Goal: Information Seeking & Learning: Learn about a topic

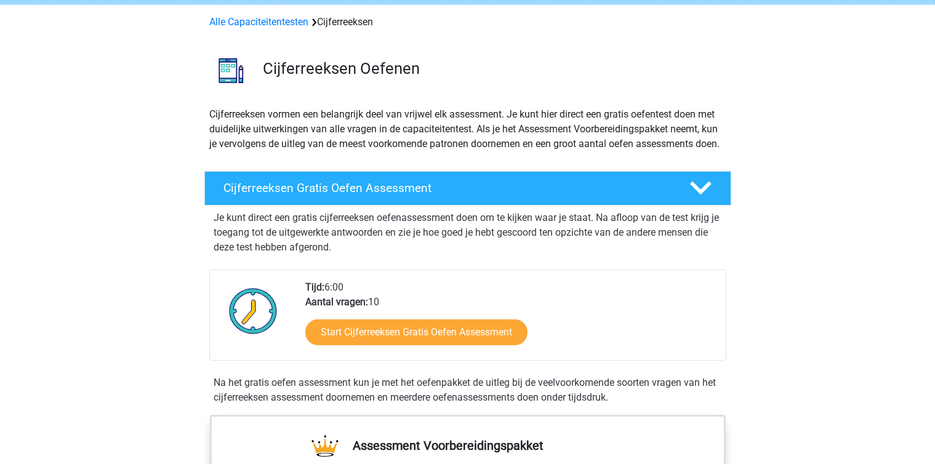
scroll to position [41, 0]
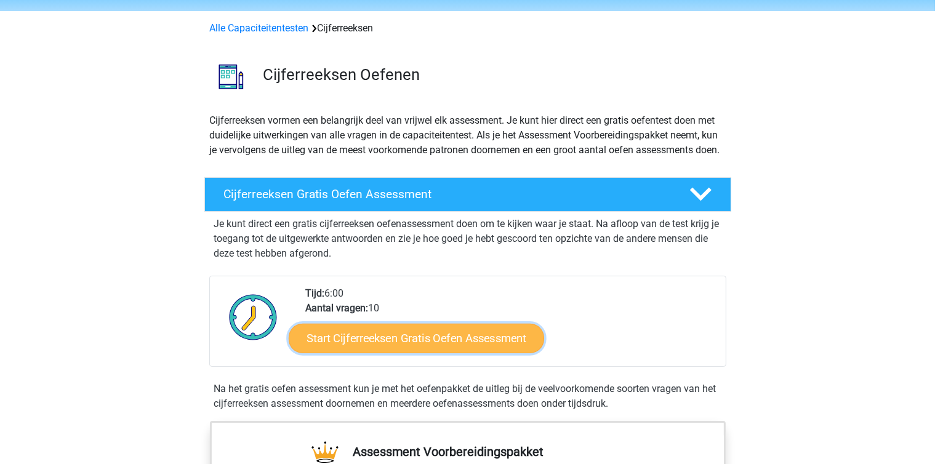
click at [426, 353] on link "Start Cijferreeksen Gratis Oefen Assessment" at bounding box center [417, 338] width 256 height 30
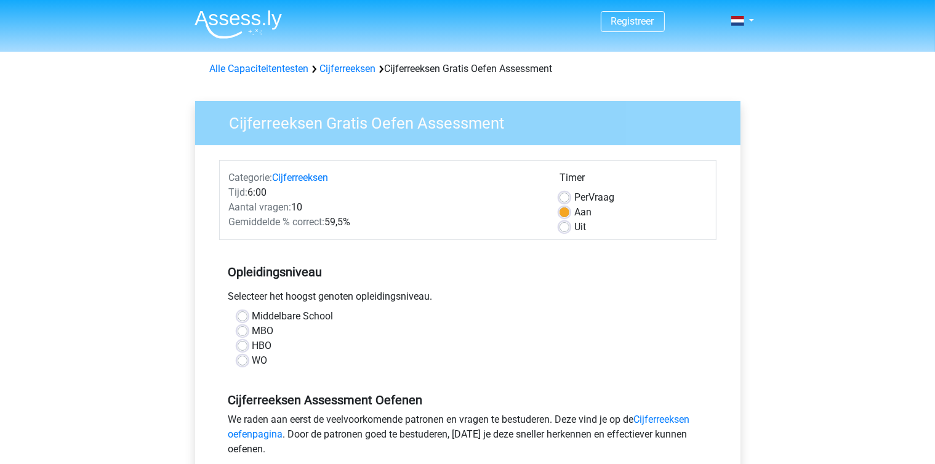
click at [575, 223] on label "Uit" at bounding box center [581, 227] width 12 height 15
click at [563, 223] on input "Uit" at bounding box center [565, 226] width 10 height 12
radio input "true"
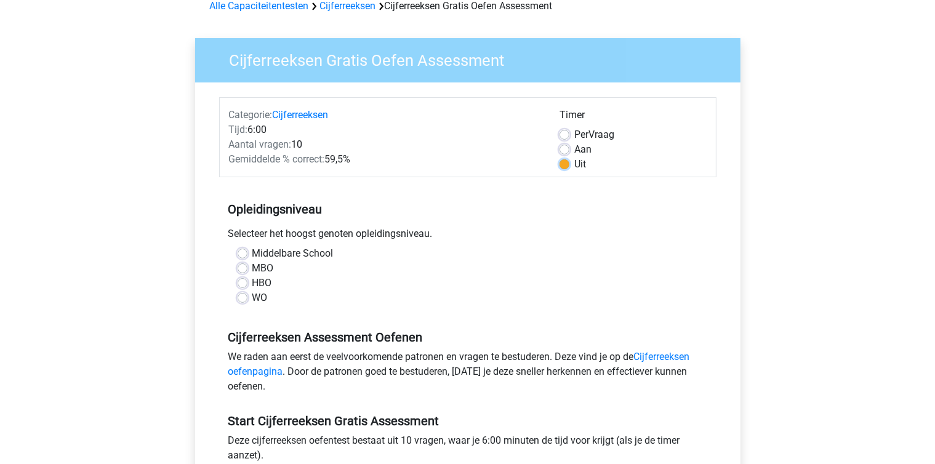
scroll to position [69, 0]
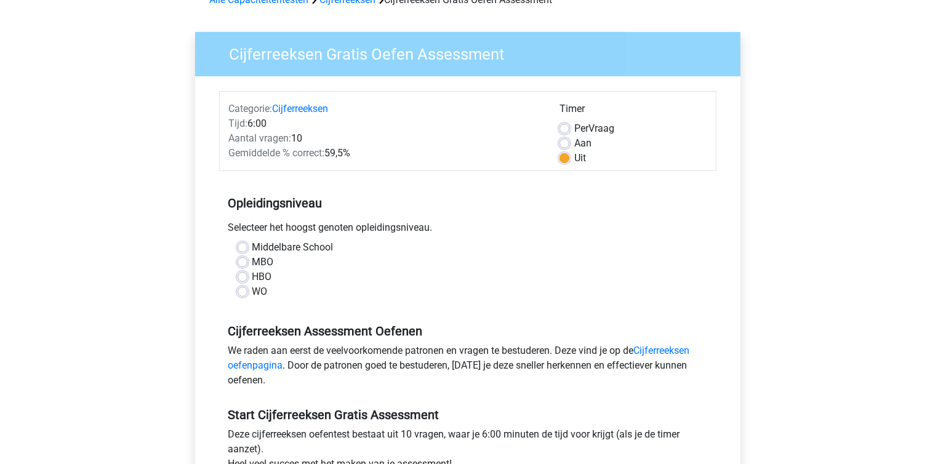
click at [252, 275] on label "HBO" at bounding box center [262, 277] width 20 height 15
click at [241, 275] on input "HBO" at bounding box center [243, 276] width 10 height 12
radio input "true"
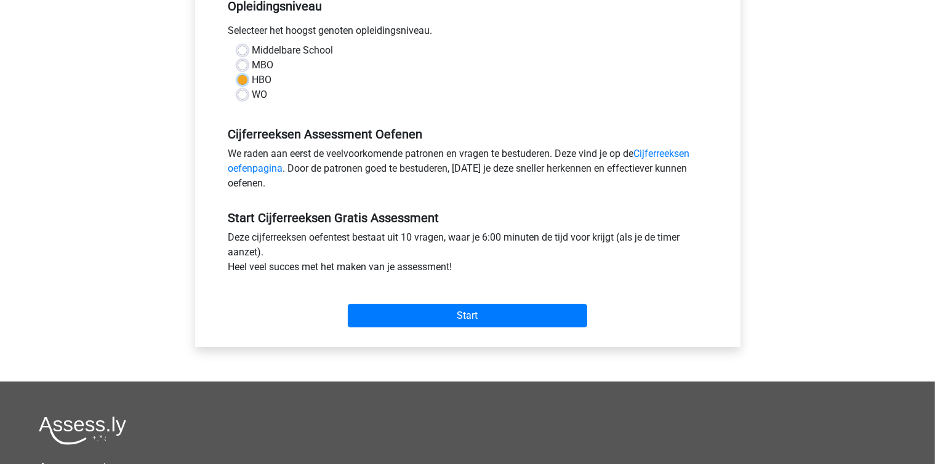
scroll to position [278, 0]
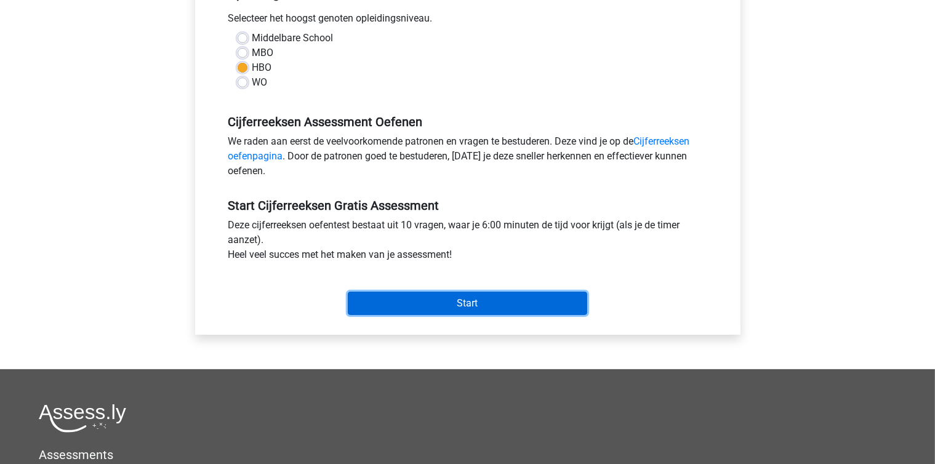
click at [491, 300] on input "Start" at bounding box center [468, 303] width 240 height 23
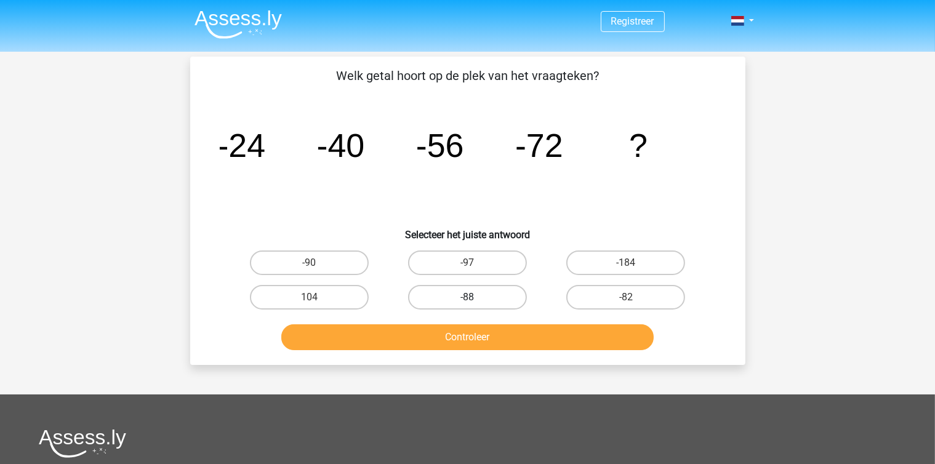
click at [476, 303] on label "-88" at bounding box center [467, 297] width 119 height 25
click at [475, 303] on input "-88" at bounding box center [471, 301] width 8 height 8
radio input "true"
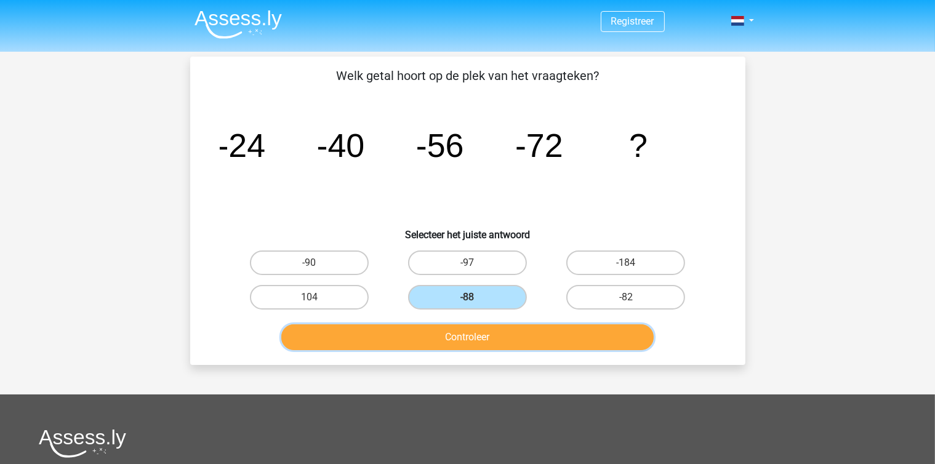
click at [480, 344] on button "Controleer" at bounding box center [467, 338] width 373 height 26
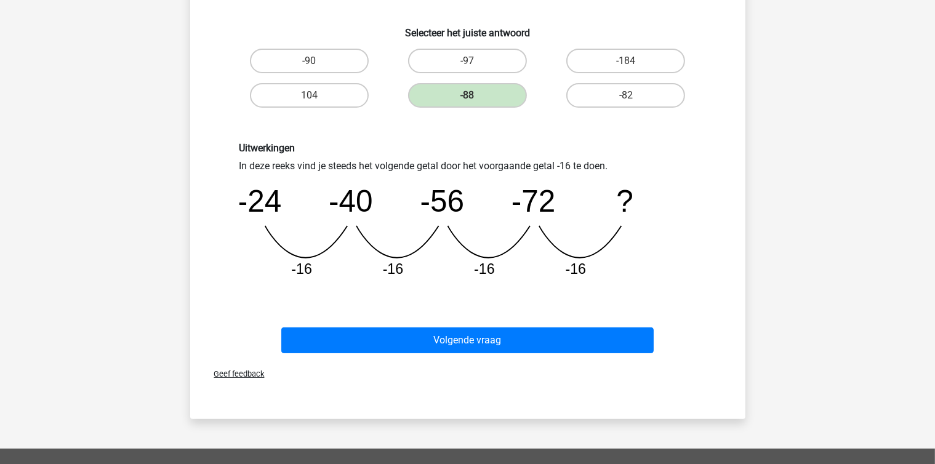
scroll to position [209, 0]
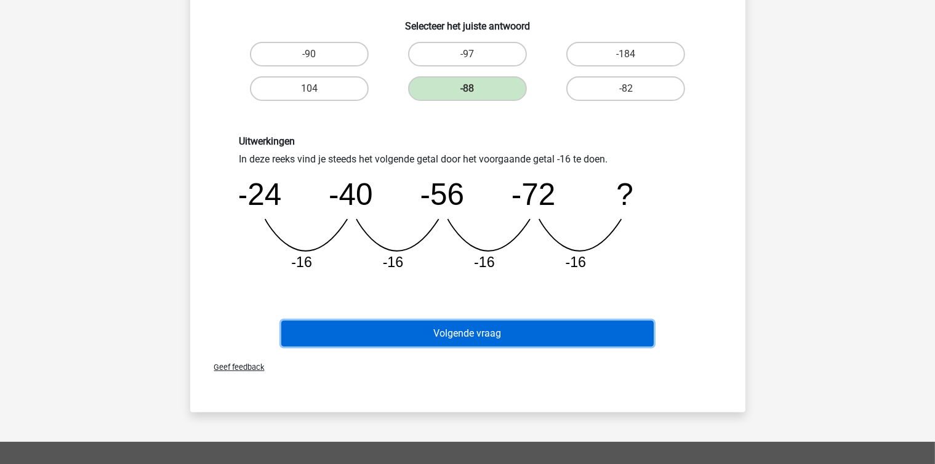
click at [478, 340] on button "Volgende vraag" at bounding box center [467, 334] width 373 height 26
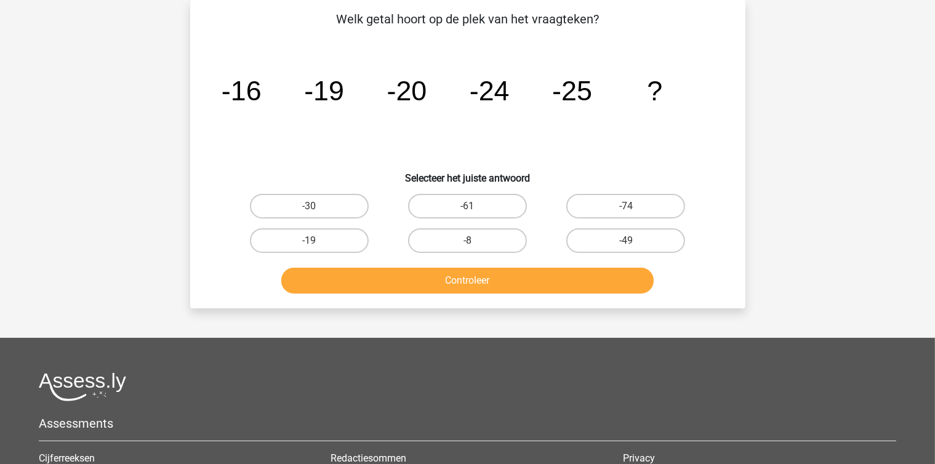
scroll to position [0, 0]
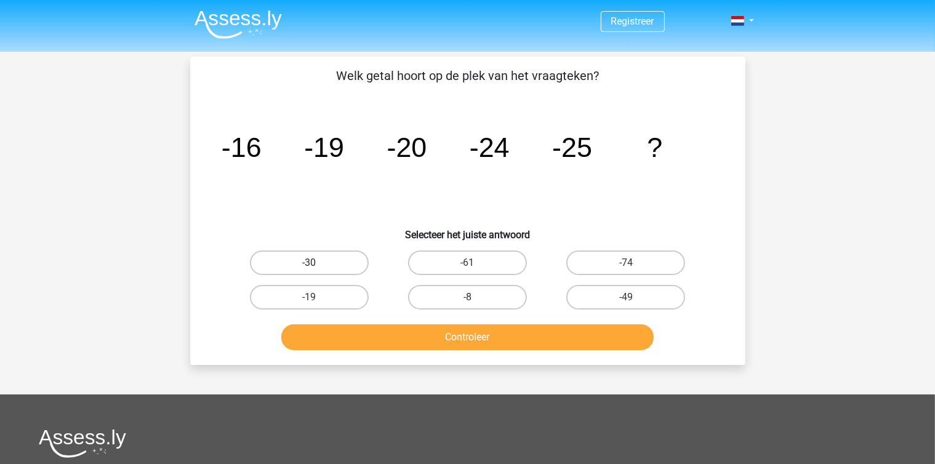
click at [307, 259] on label "-30" at bounding box center [309, 263] width 119 height 25
click at [309, 263] on input "-30" at bounding box center [313, 267] width 8 height 8
radio input "true"
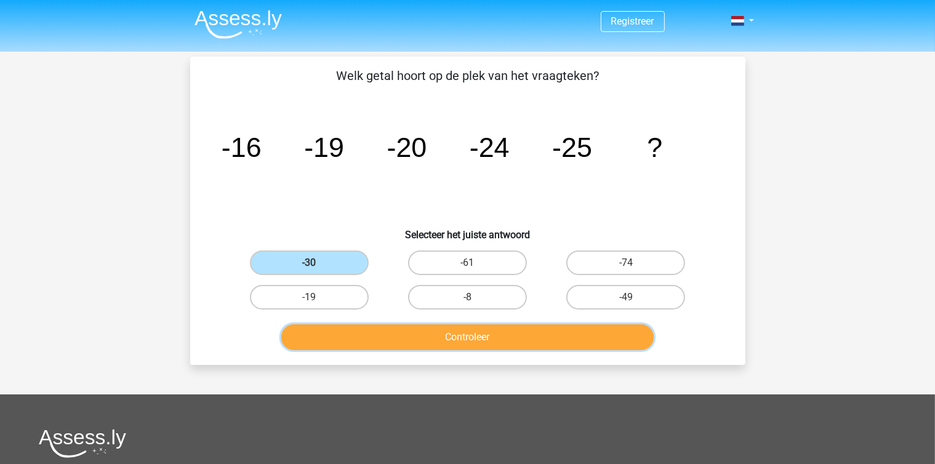
click at [459, 332] on button "Controleer" at bounding box center [467, 338] width 373 height 26
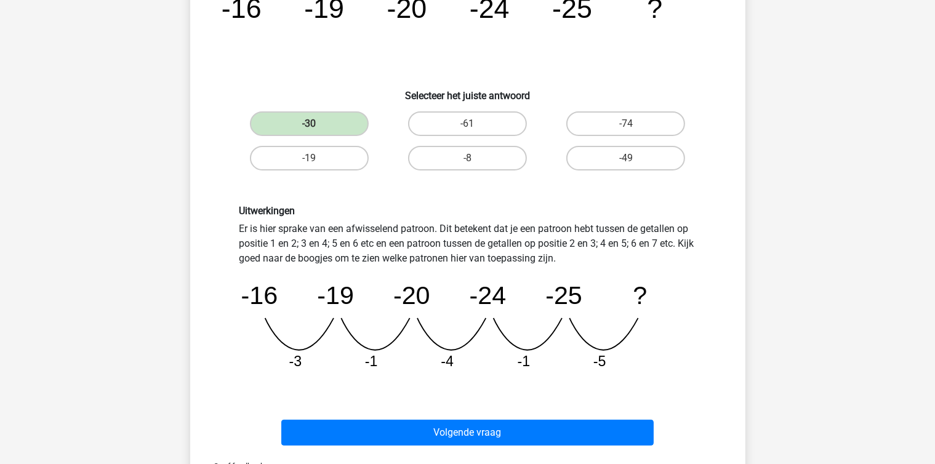
scroll to position [209, 0]
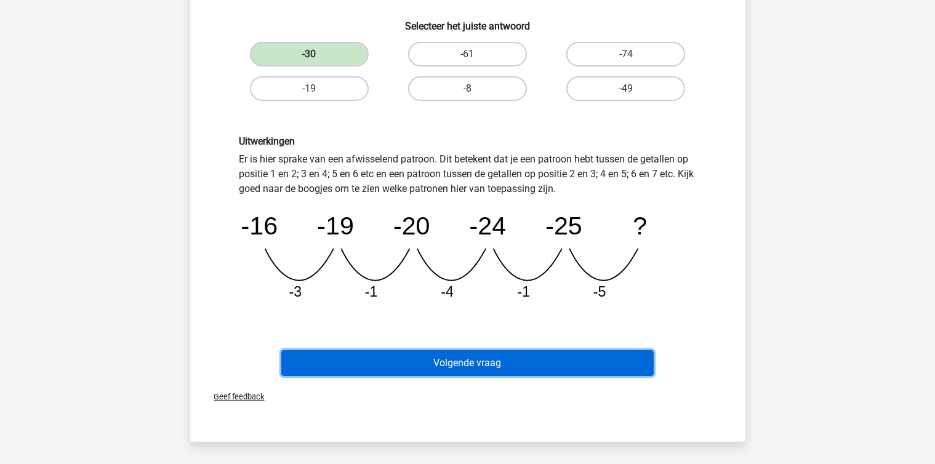
click at [484, 360] on button "Volgende vraag" at bounding box center [467, 363] width 373 height 26
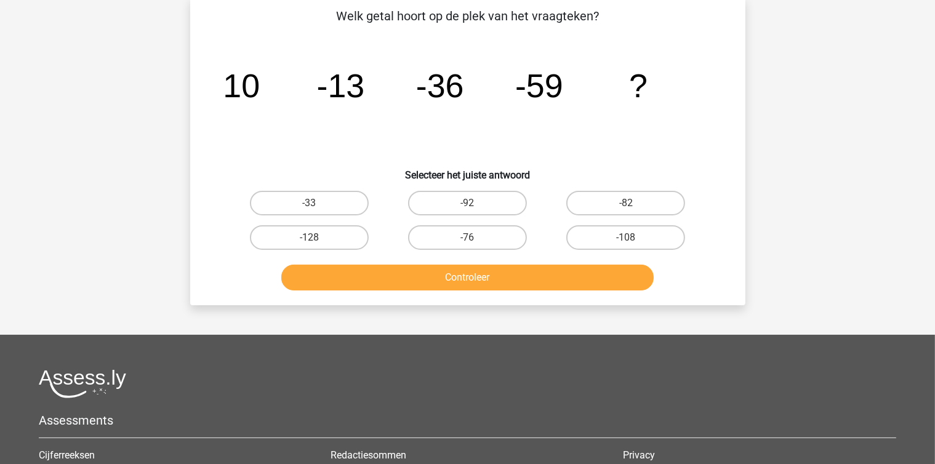
scroll to position [57, 0]
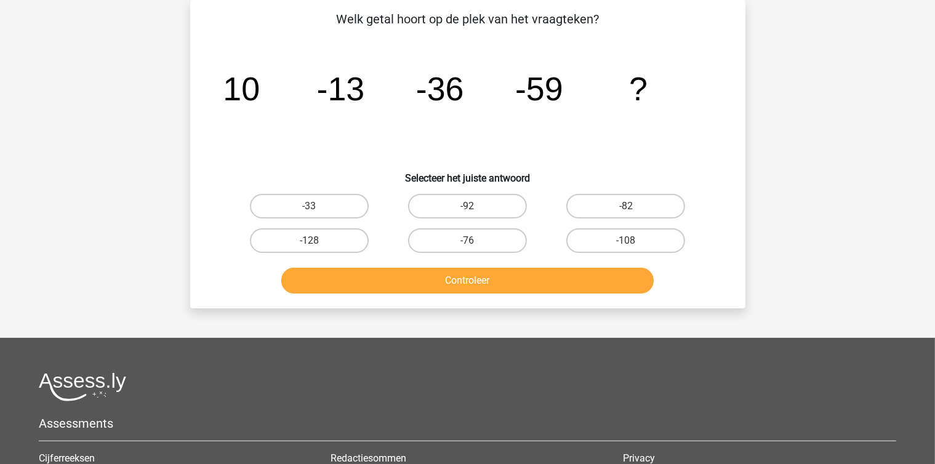
click at [628, 206] on input "-82" at bounding box center [630, 210] width 8 height 8
radio input "true"
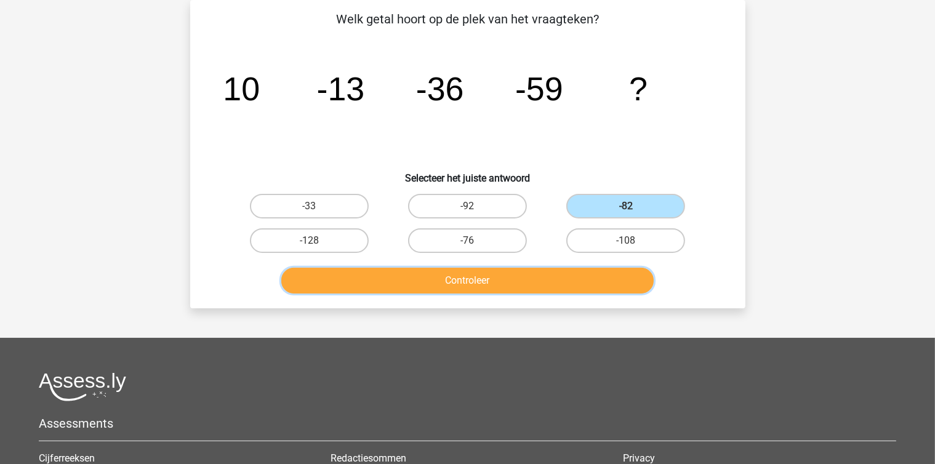
click at [501, 274] on button "Controleer" at bounding box center [467, 281] width 373 height 26
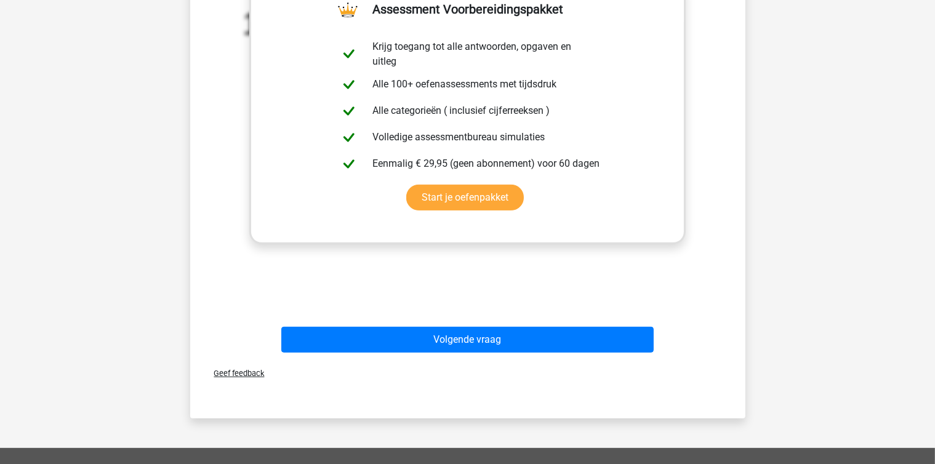
scroll to position [404, 0]
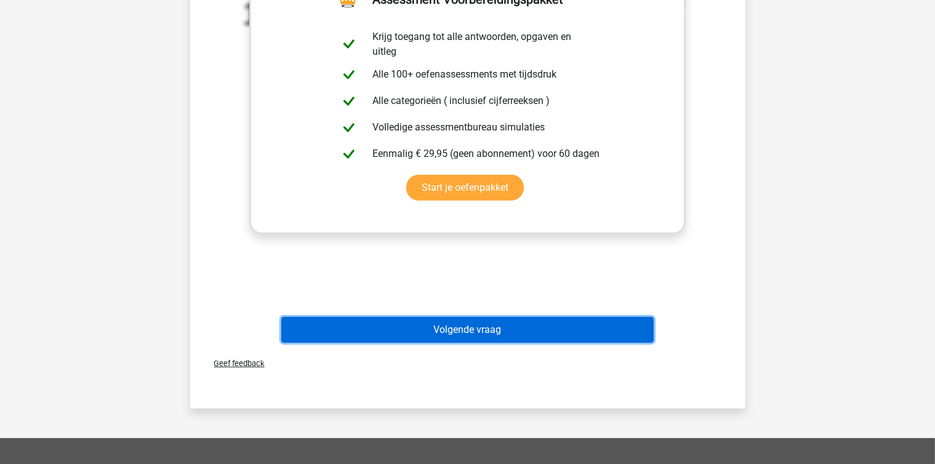
click at [478, 333] on button "Volgende vraag" at bounding box center [467, 330] width 373 height 26
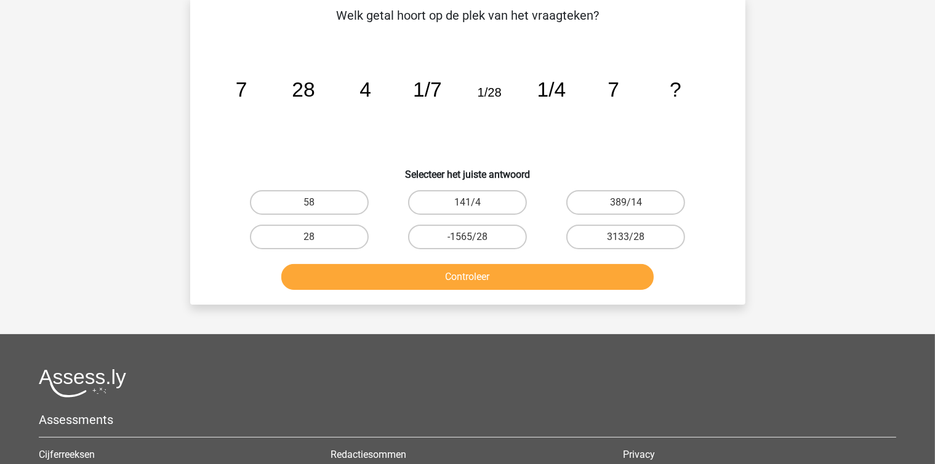
scroll to position [57, 0]
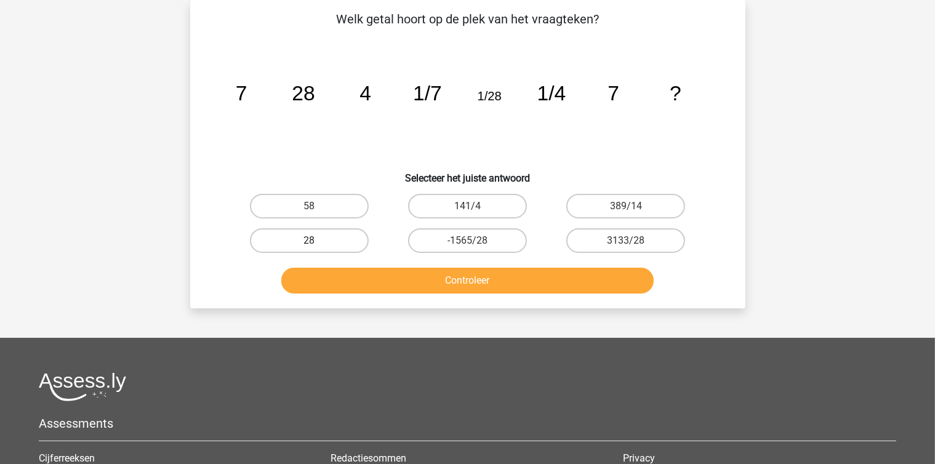
click at [325, 241] on label "28" at bounding box center [309, 240] width 119 height 25
click at [317, 241] on input "28" at bounding box center [313, 245] width 8 height 8
radio input "true"
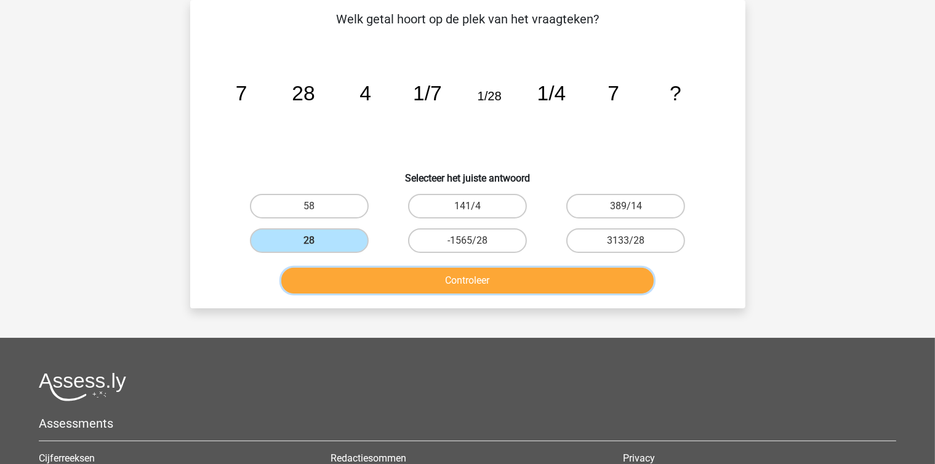
click at [476, 281] on button "Controleer" at bounding box center [467, 281] width 373 height 26
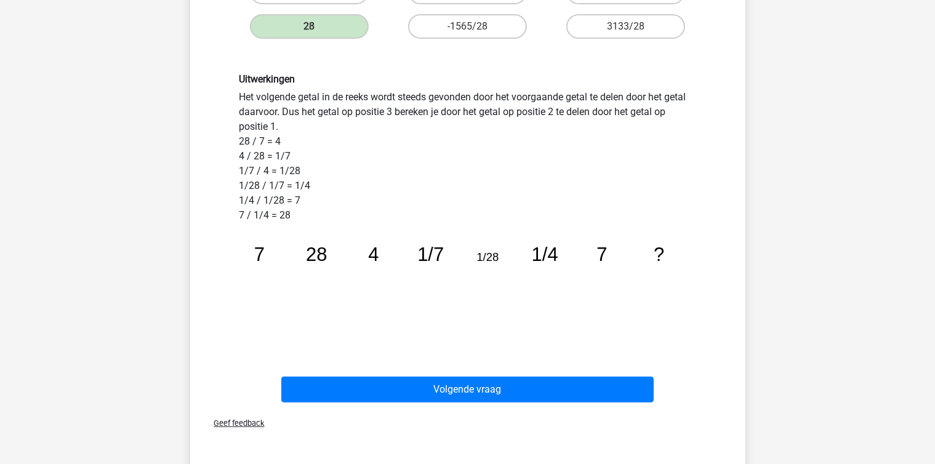
scroll to position [335, 0]
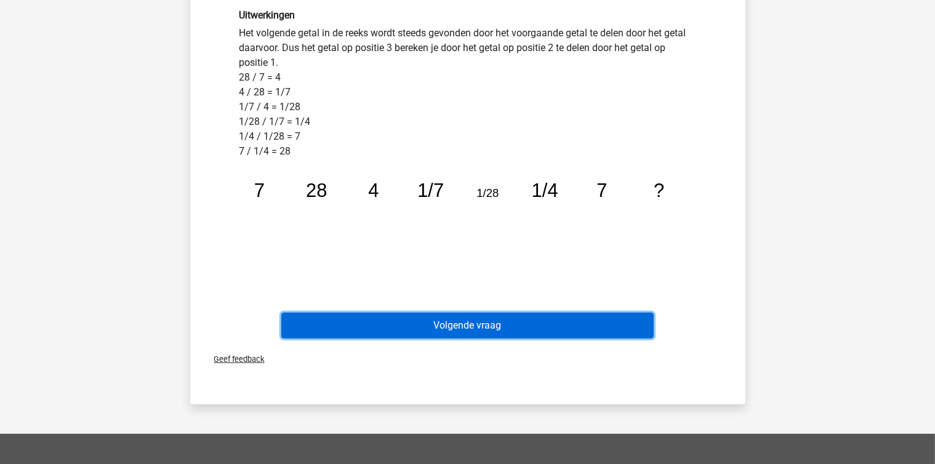
click at [482, 321] on button "Volgende vraag" at bounding box center [467, 326] width 373 height 26
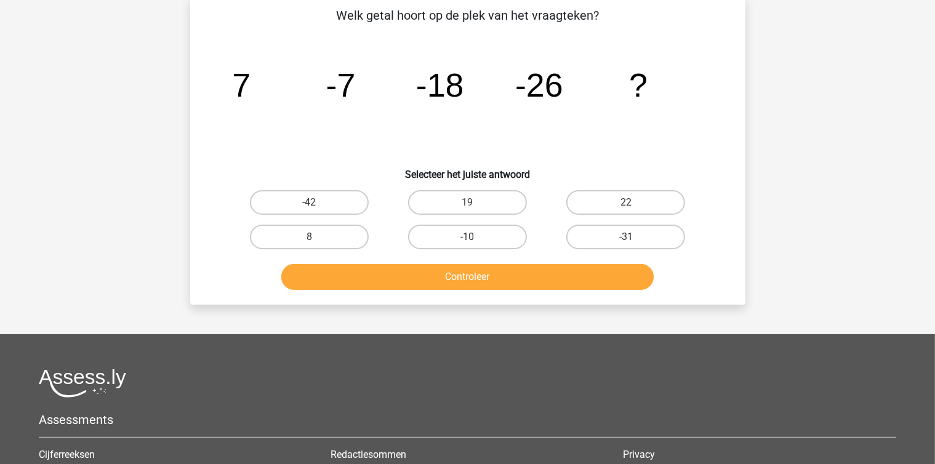
scroll to position [57, 0]
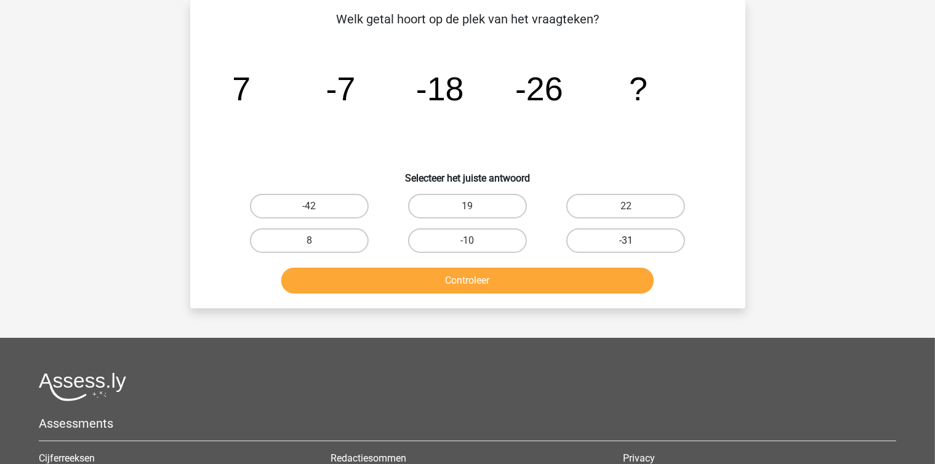
click at [629, 236] on label "-31" at bounding box center [626, 240] width 119 height 25
click at [629, 241] on input "-31" at bounding box center [630, 245] width 8 height 8
radio input "true"
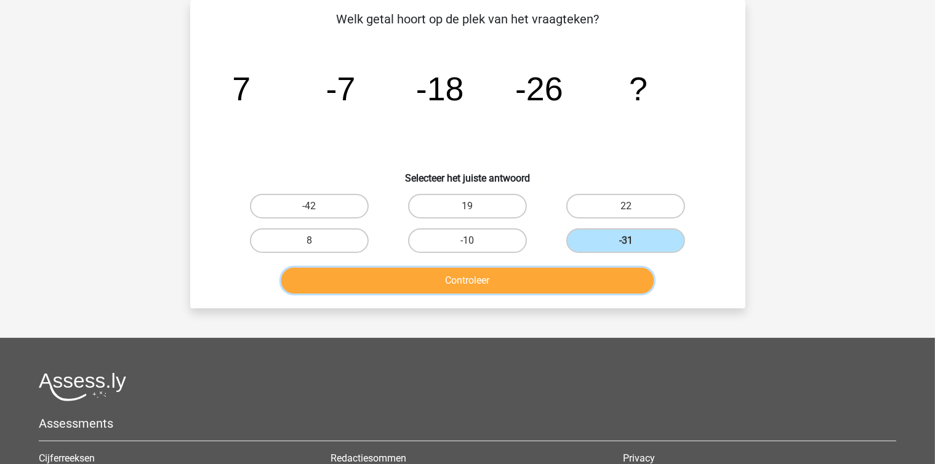
click at [511, 287] on button "Controleer" at bounding box center [467, 281] width 373 height 26
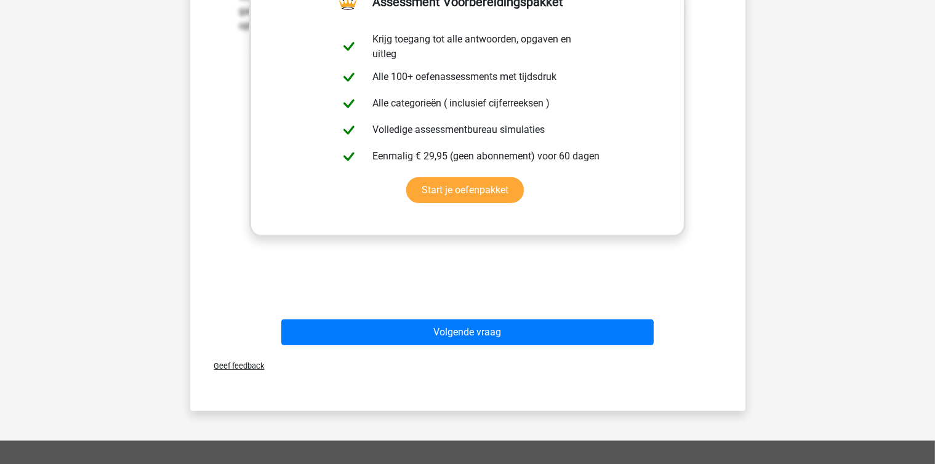
scroll to position [405, 0]
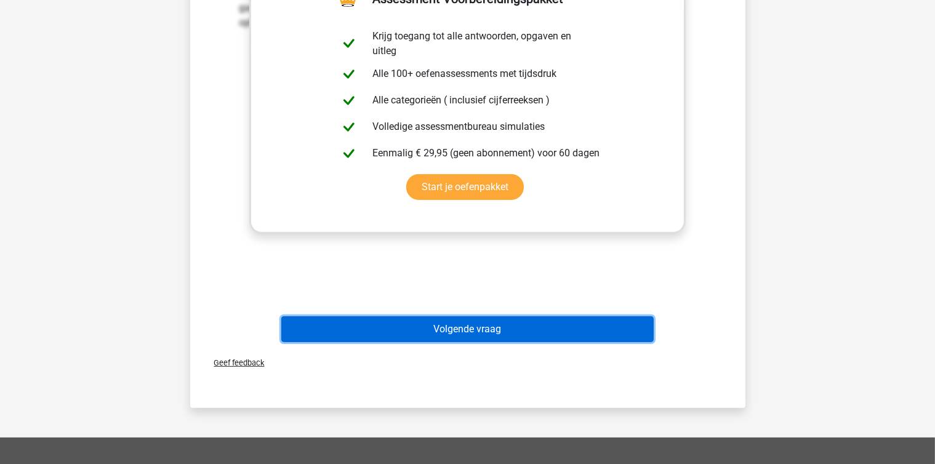
click at [488, 328] on button "Volgende vraag" at bounding box center [467, 330] width 373 height 26
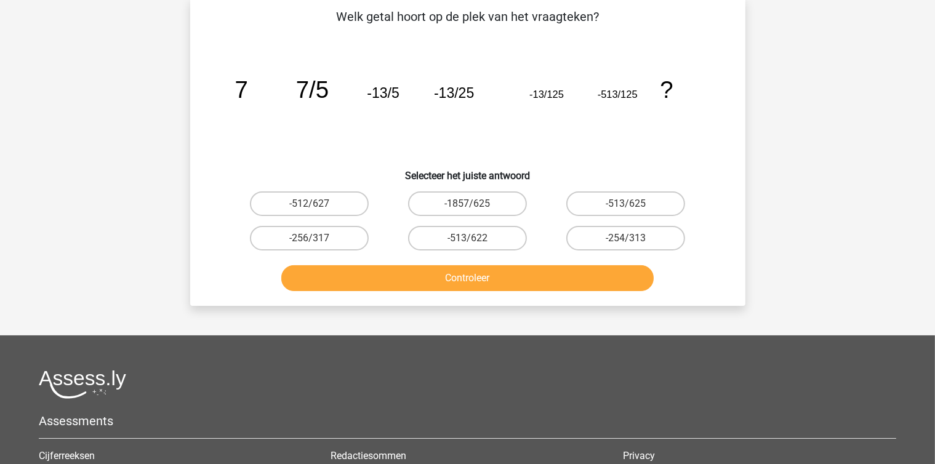
scroll to position [57, 0]
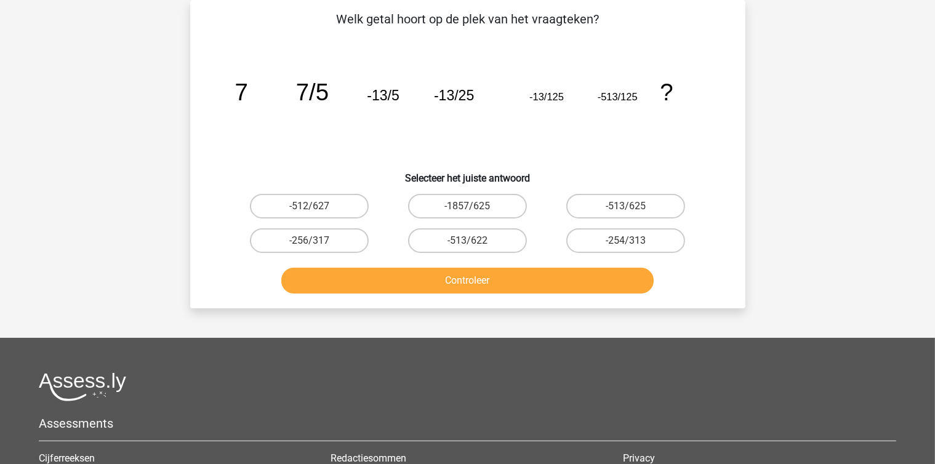
click at [628, 206] on input "-513/625" at bounding box center [630, 210] width 8 height 8
radio input "true"
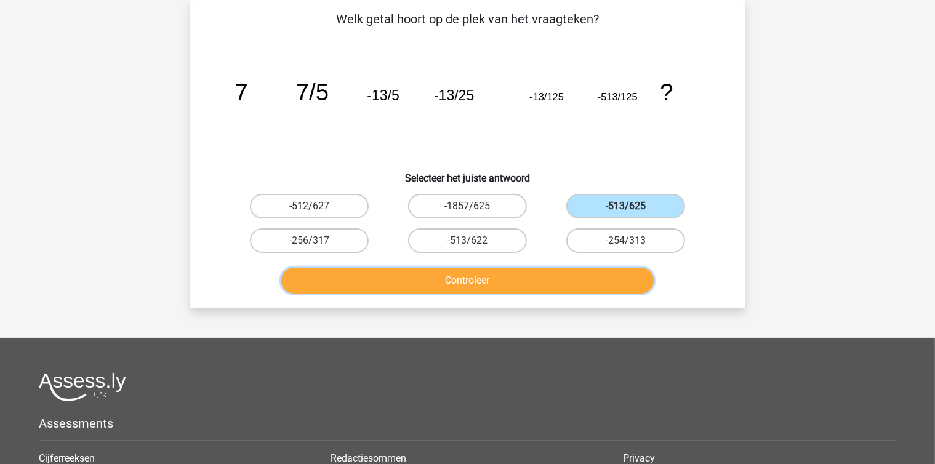
click at [490, 280] on button "Controleer" at bounding box center [467, 281] width 373 height 26
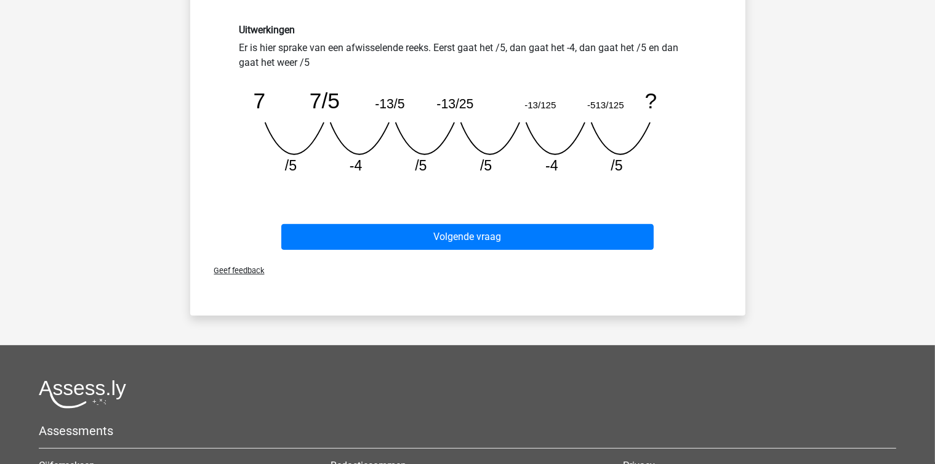
scroll to position [335, 0]
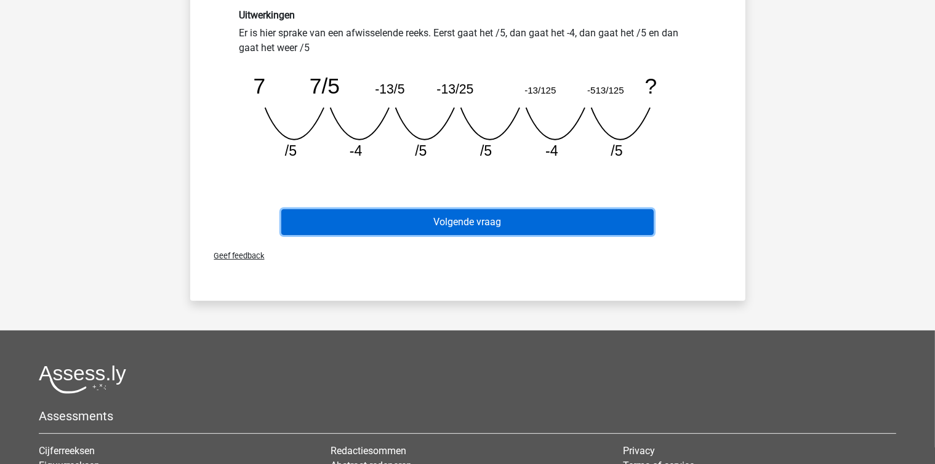
click at [462, 217] on button "Volgende vraag" at bounding box center [467, 222] width 373 height 26
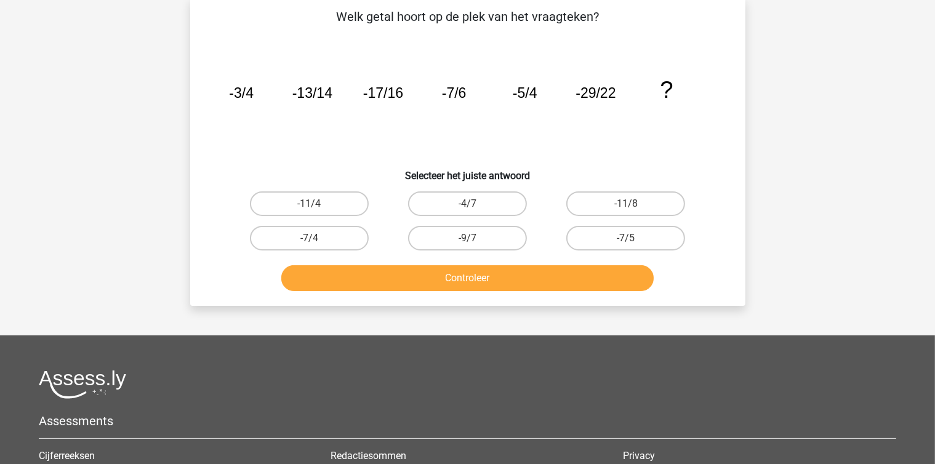
scroll to position [57, 0]
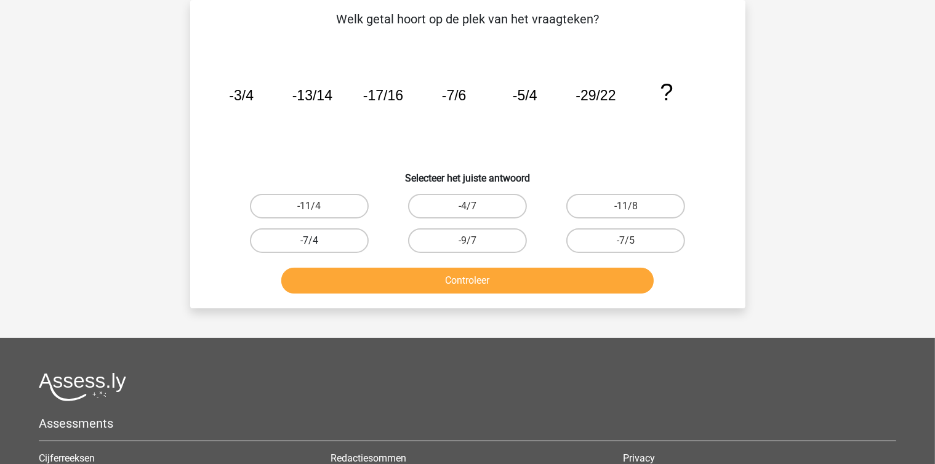
click at [326, 244] on label "-7/4" at bounding box center [309, 240] width 119 height 25
click at [317, 244] on input "-7/4" at bounding box center [313, 245] width 8 height 8
radio input "true"
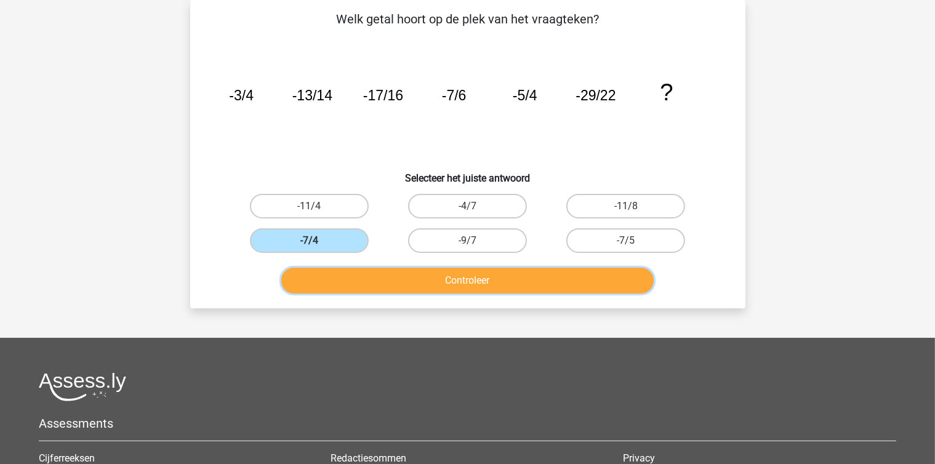
click at [467, 284] on button "Controleer" at bounding box center [467, 281] width 373 height 26
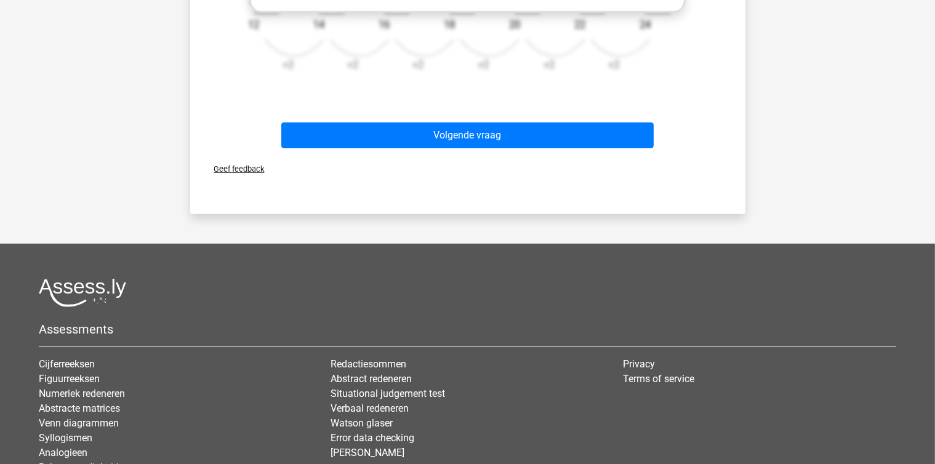
scroll to position [626, 0]
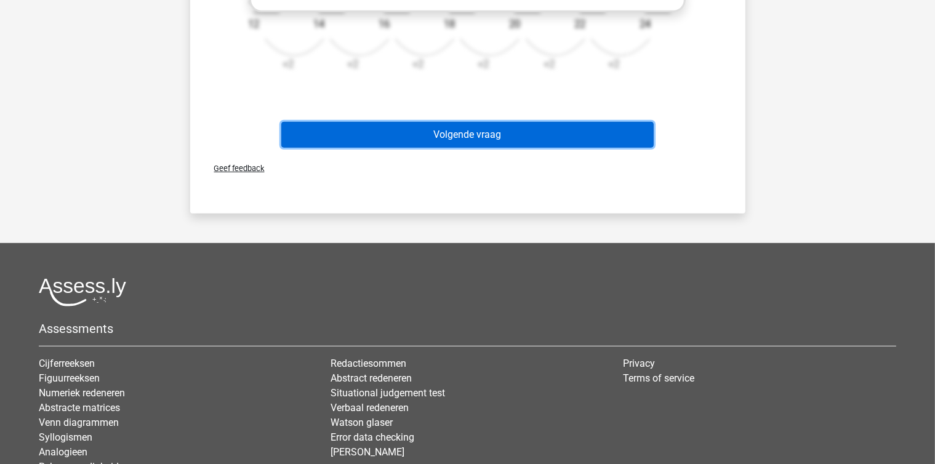
click at [515, 137] on button "Volgende vraag" at bounding box center [467, 135] width 373 height 26
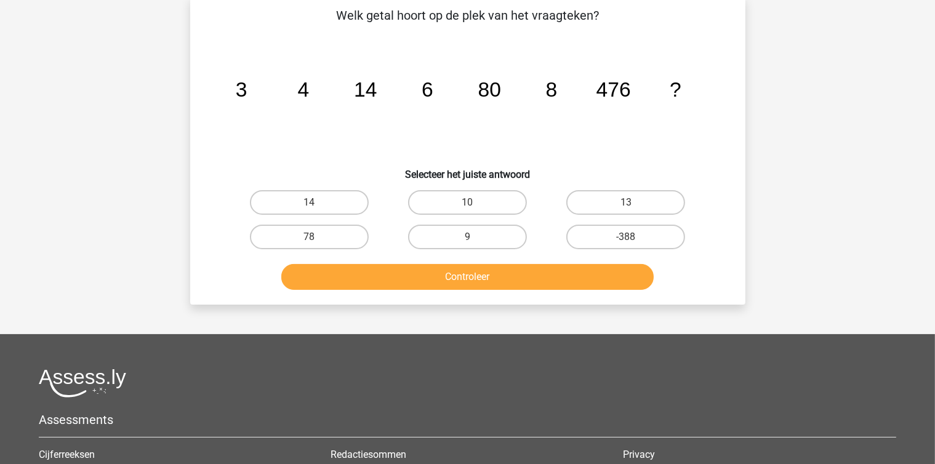
scroll to position [57, 0]
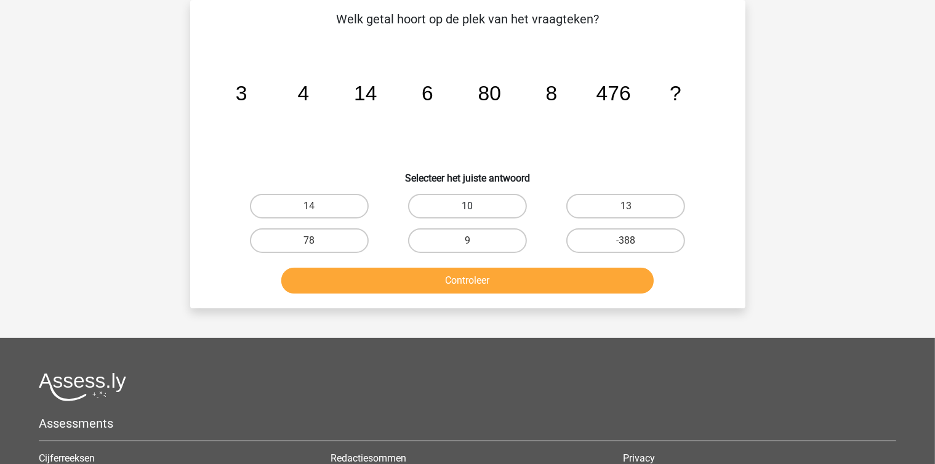
click at [463, 205] on label "10" at bounding box center [467, 206] width 119 height 25
click at [467, 206] on input "10" at bounding box center [471, 210] width 8 height 8
radio input "true"
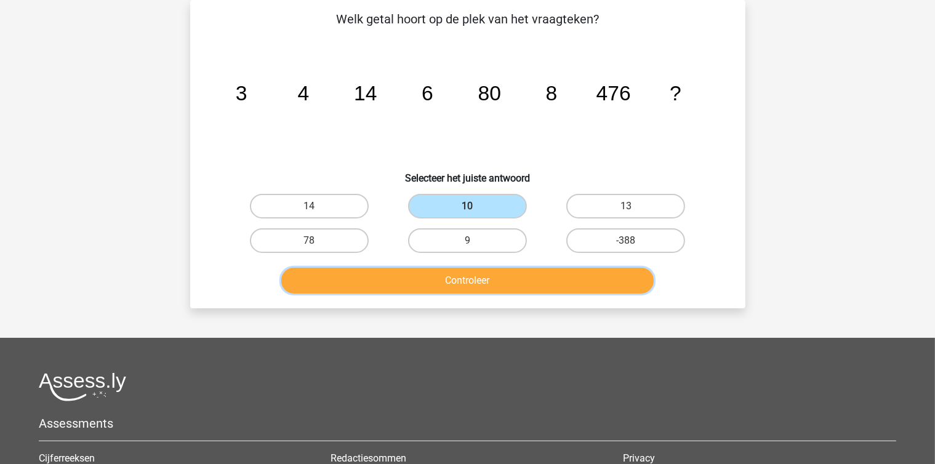
click at [492, 285] on button "Controleer" at bounding box center [467, 281] width 373 height 26
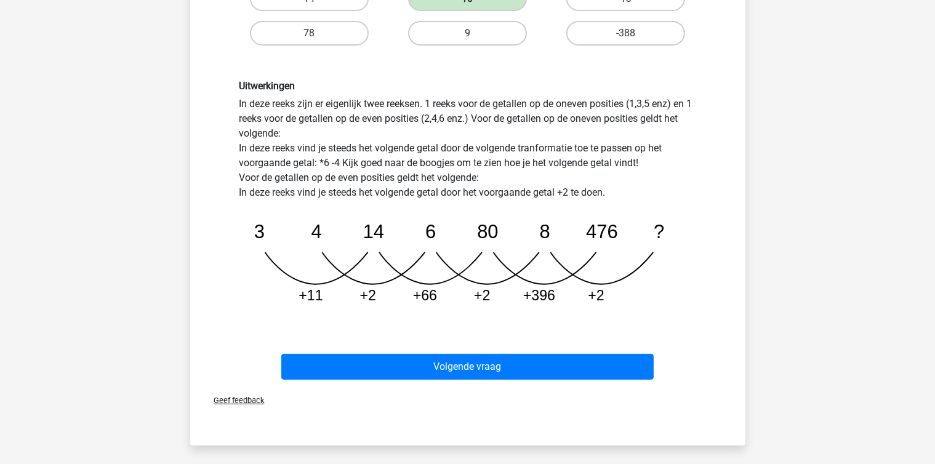
scroll to position [265, 0]
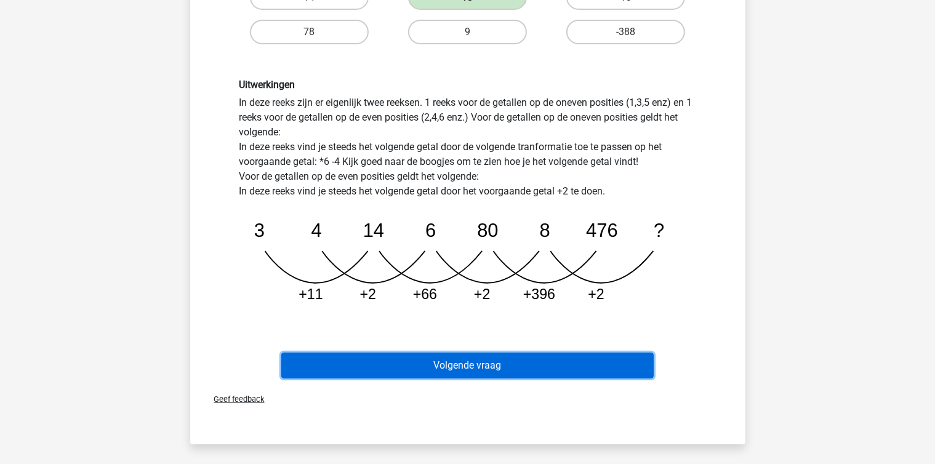
click at [454, 368] on button "Volgende vraag" at bounding box center [467, 366] width 373 height 26
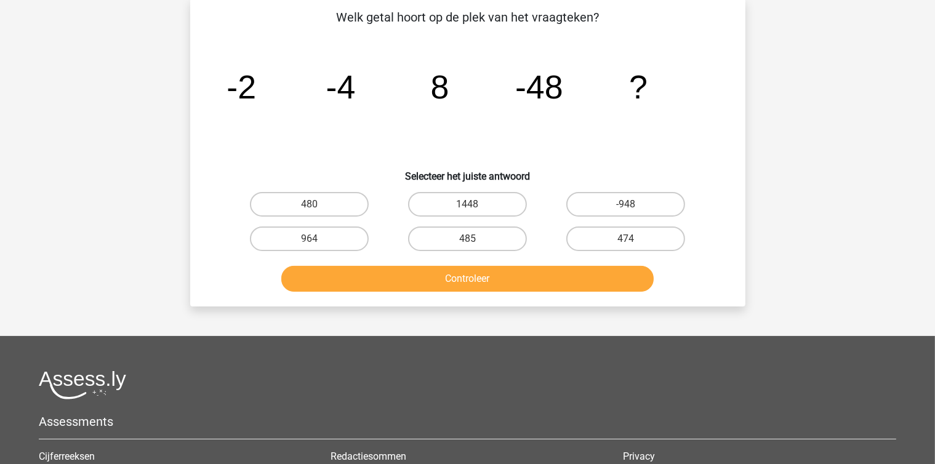
scroll to position [57, 0]
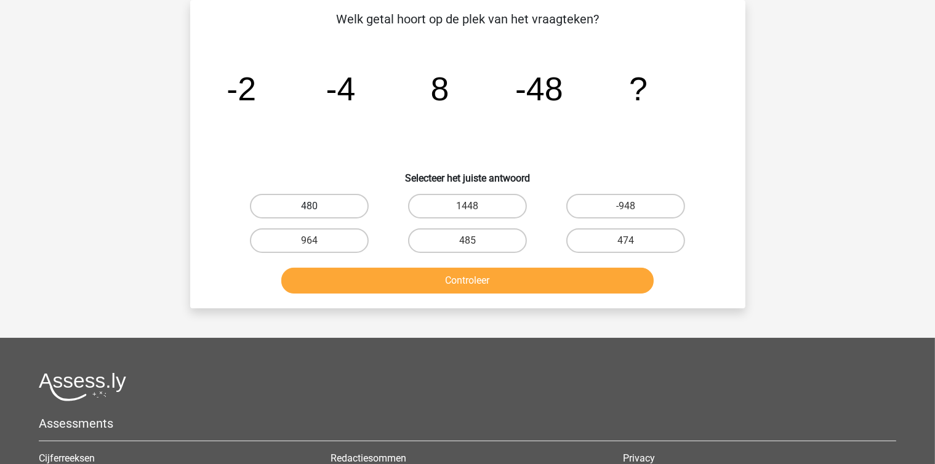
click at [326, 207] on label "480" at bounding box center [309, 206] width 119 height 25
click at [317, 207] on input "480" at bounding box center [313, 210] width 8 height 8
radio input "true"
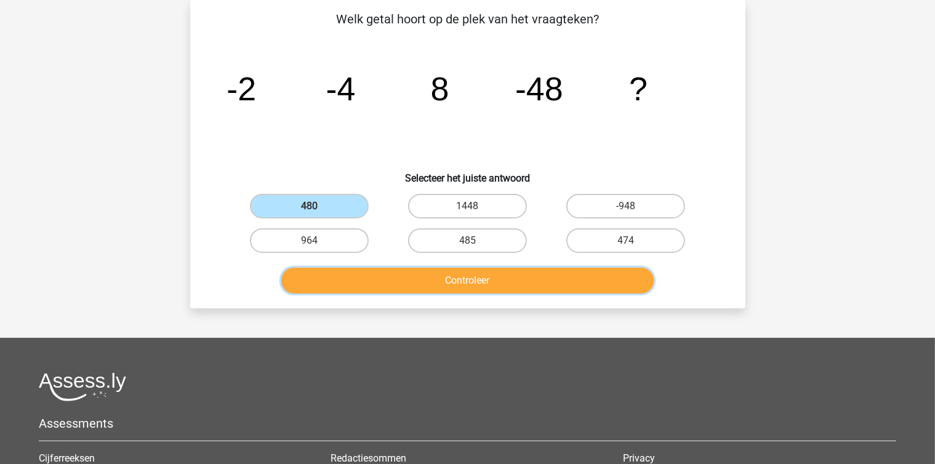
click at [446, 284] on button "Controleer" at bounding box center [467, 281] width 373 height 26
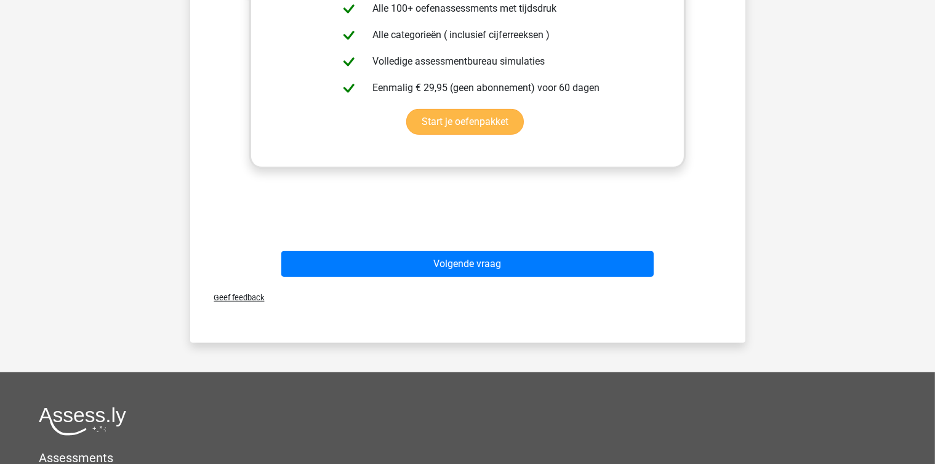
scroll to position [474, 0]
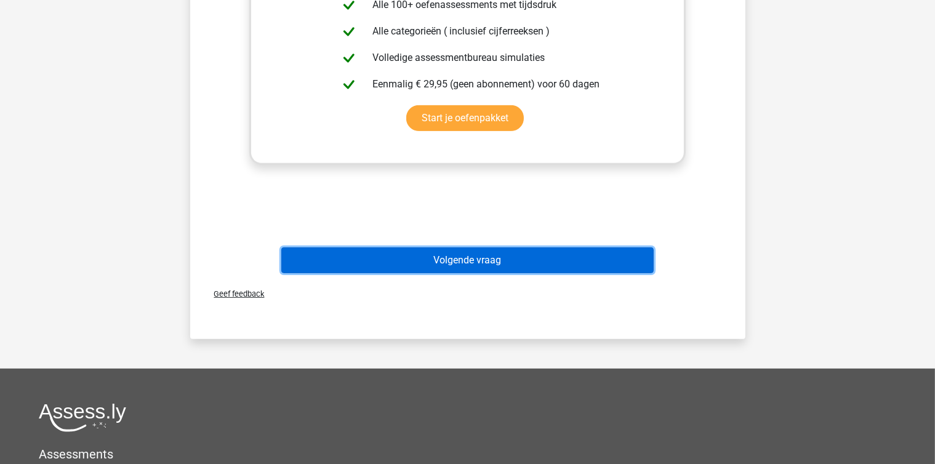
click at [461, 257] on button "Volgende vraag" at bounding box center [467, 261] width 373 height 26
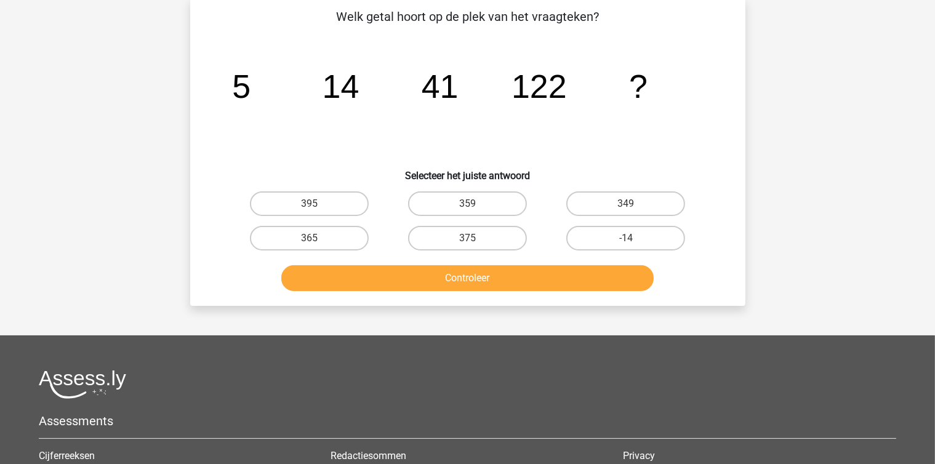
scroll to position [57, 0]
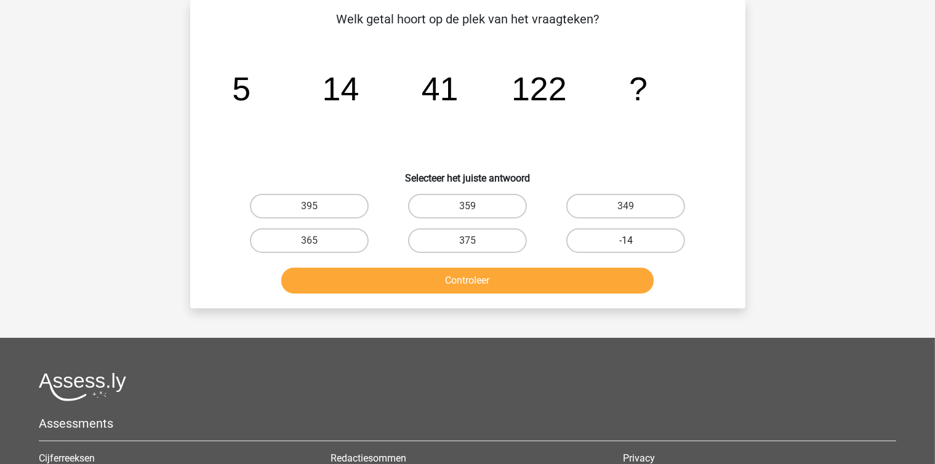
click at [613, 241] on label "-14" at bounding box center [626, 240] width 119 height 25
click at [626, 241] on input "-14" at bounding box center [630, 245] width 8 height 8
radio input "true"
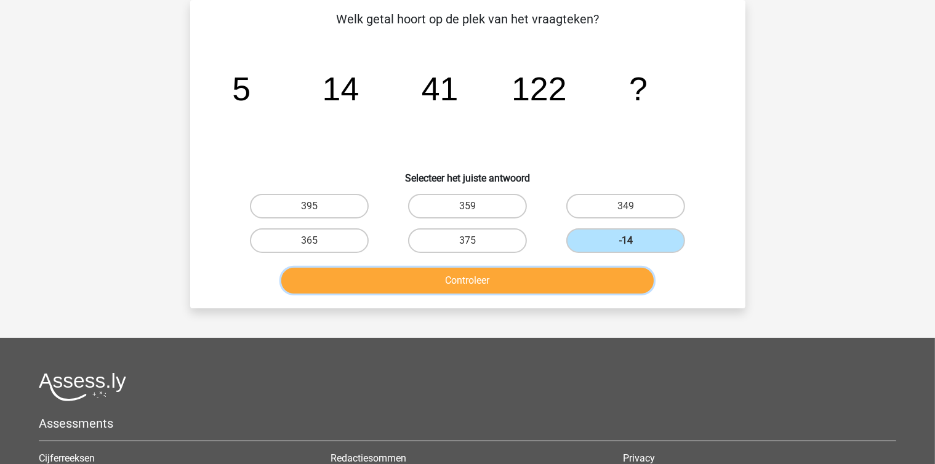
click at [470, 284] on button "Controleer" at bounding box center [467, 281] width 373 height 26
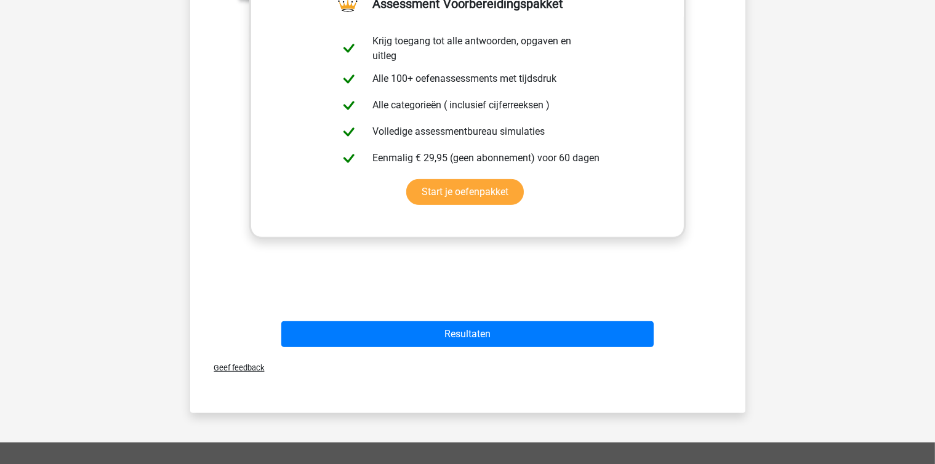
scroll to position [404, 0]
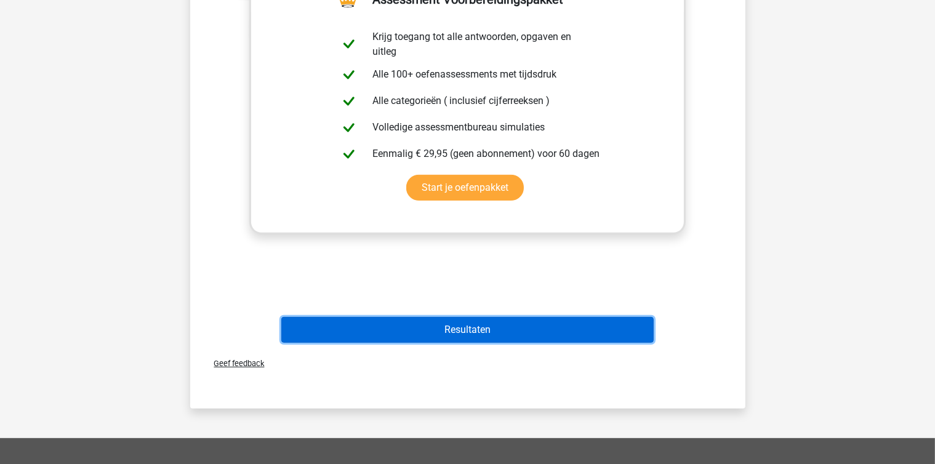
click at [463, 330] on button "Resultaten" at bounding box center [467, 330] width 373 height 26
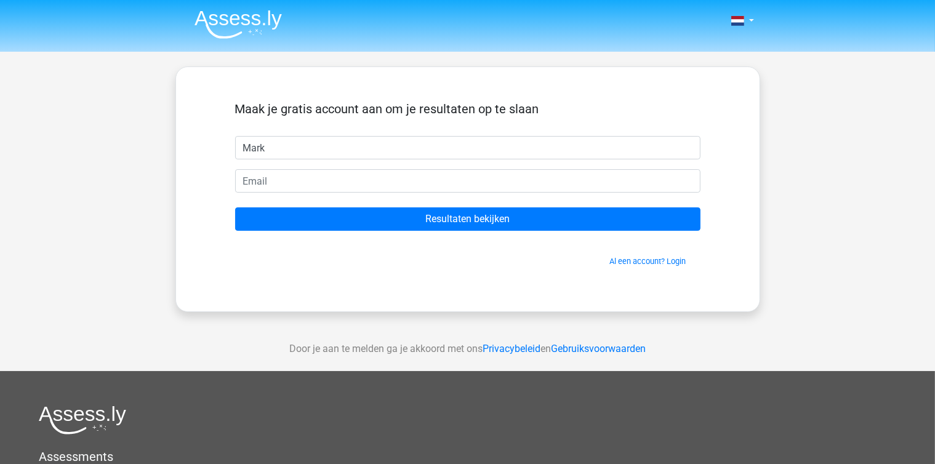
type input "Mark"
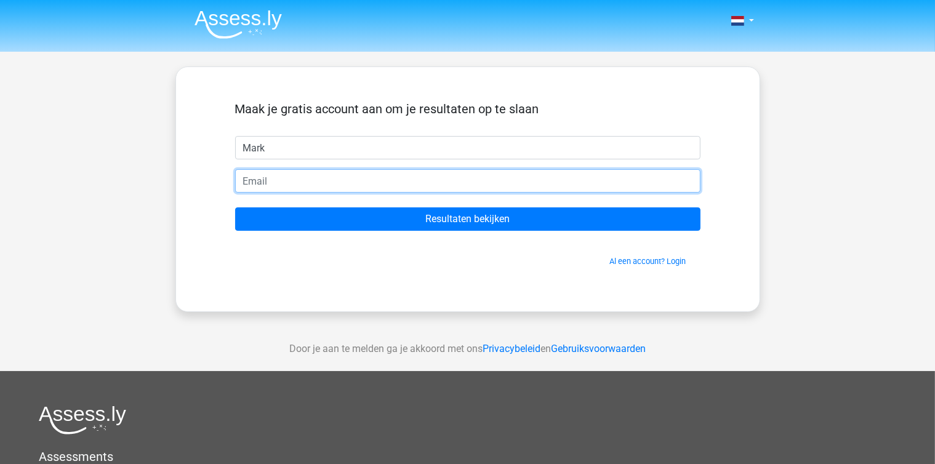
click at [293, 182] on input "email" at bounding box center [468, 180] width 466 height 23
type input "[EMAIL_ADDRESS][DOMAIN_NAME]"
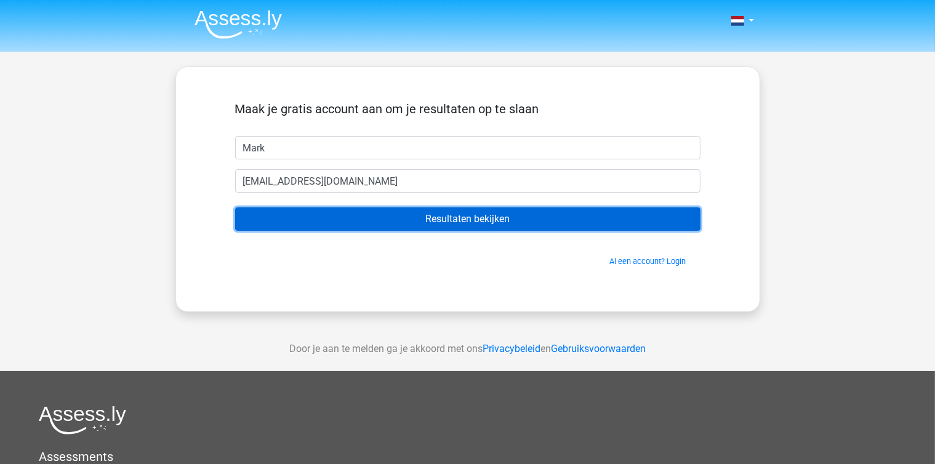
click at [478, 222] on input "Resultaten bekijken" at bounding box center [468, 219] width 466 height 23
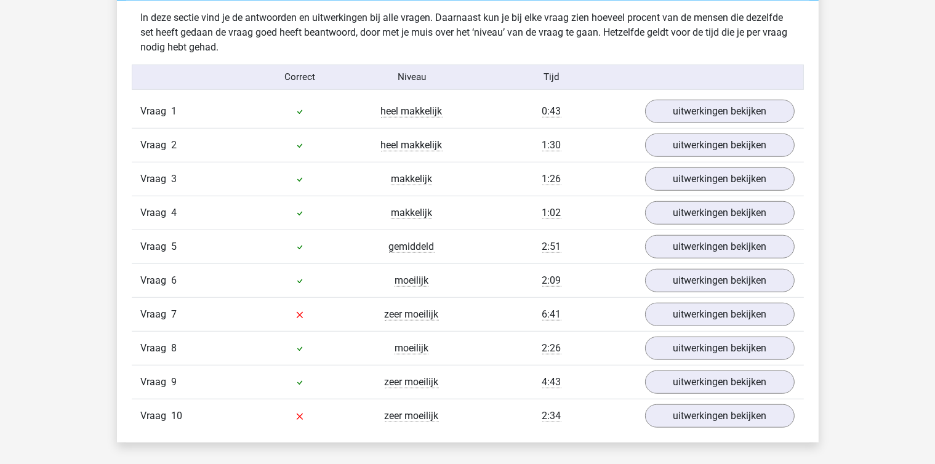
scroll to position [974, 0]
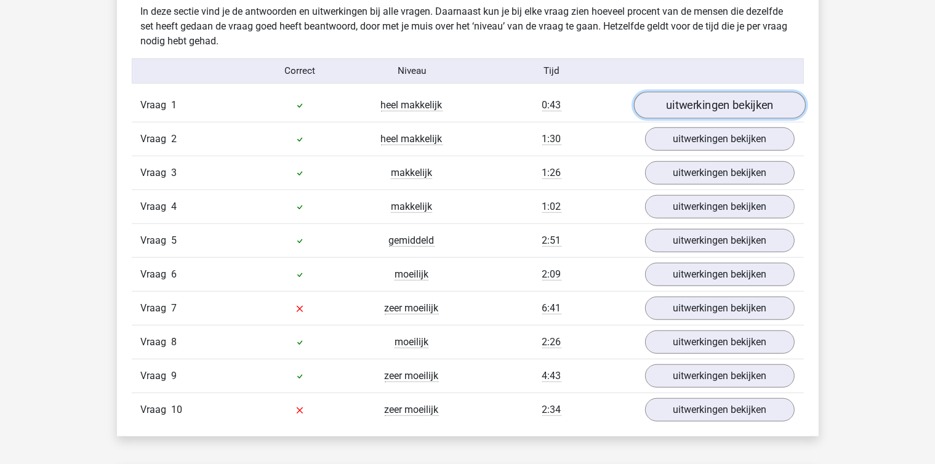
click at [752, 104] on link "uitwerkingen bekijken" at bounding box center [720, 105] width 172 height 27
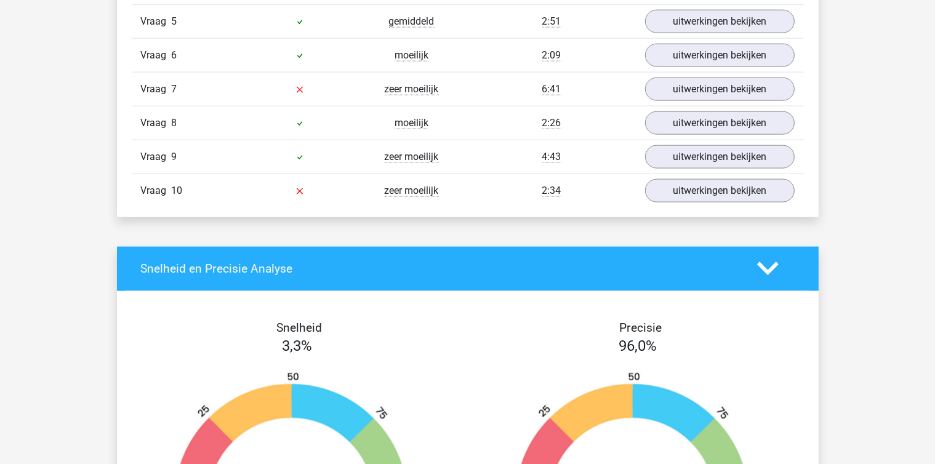
scroll to position [1740, 0]
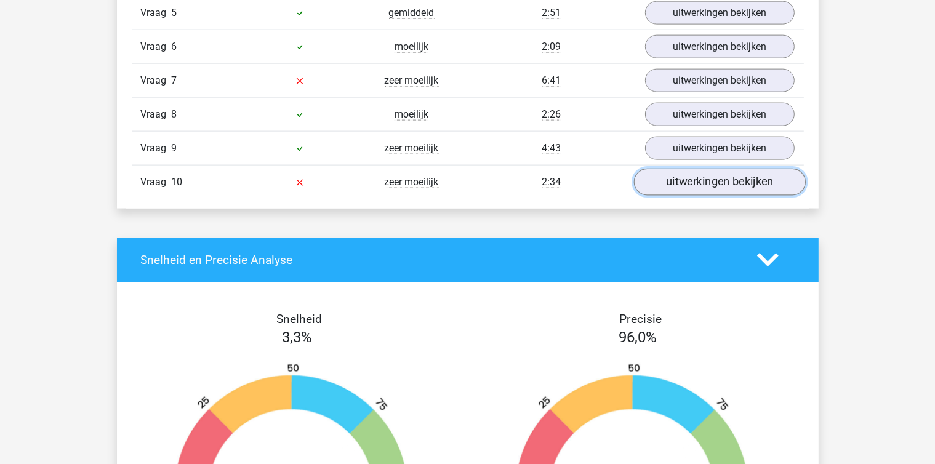
click at [727, 183] on link "uitwerkingen bekijken" at bounding box center [720, 182] width 172 height 27
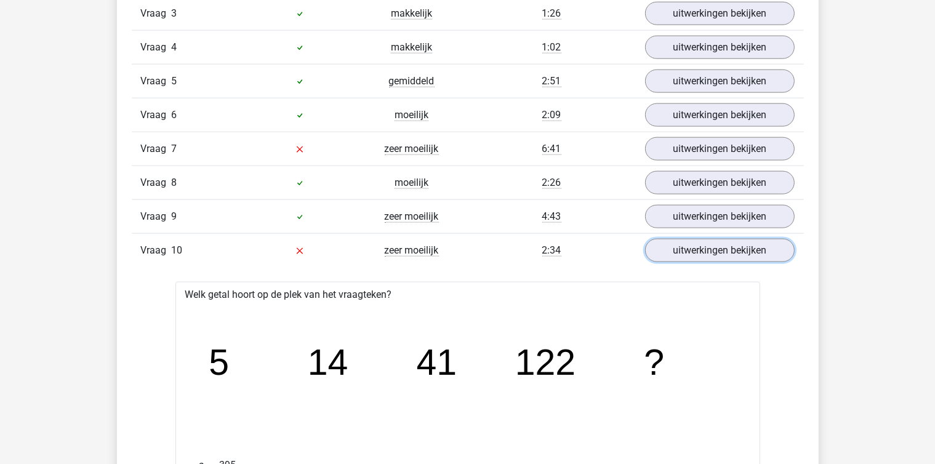
scroll to position [1670, 0]
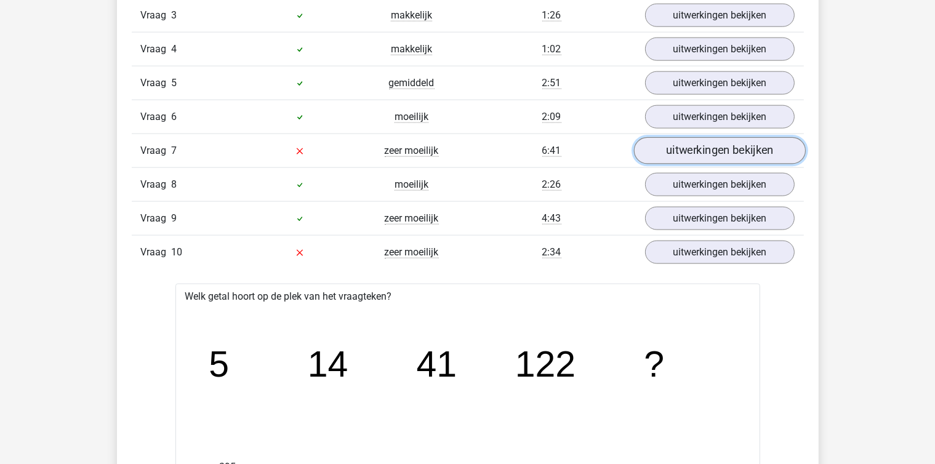
click at [733, 151] on link "uitwerkingen bekijken" at bounding box center [720, 150] width 172 height 27
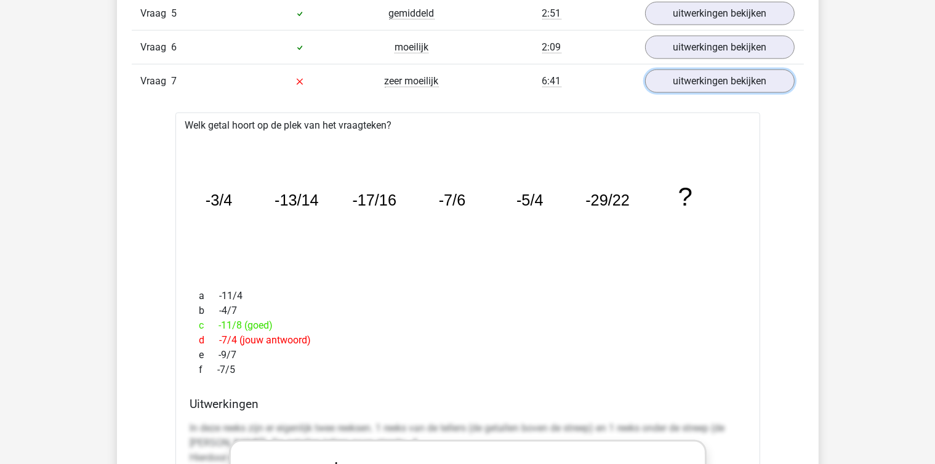
scroll to position [1740, 0]
